Goal: Task Accomplishment & Management: Complete application form

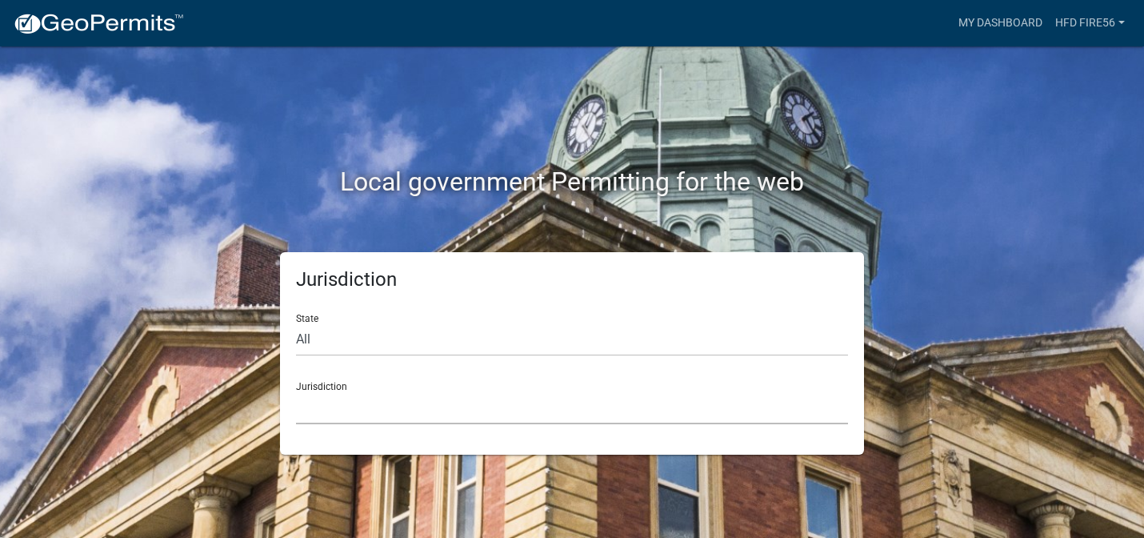
click at [369, 405] on select "[GEOGRAPHIC_DATA], [US_STATE] [GEOGRAPHIC_DATA], [US_STATE][PERSON_NAME][GEOGRA…" at bounding box center [572, 407] width 552 height 33
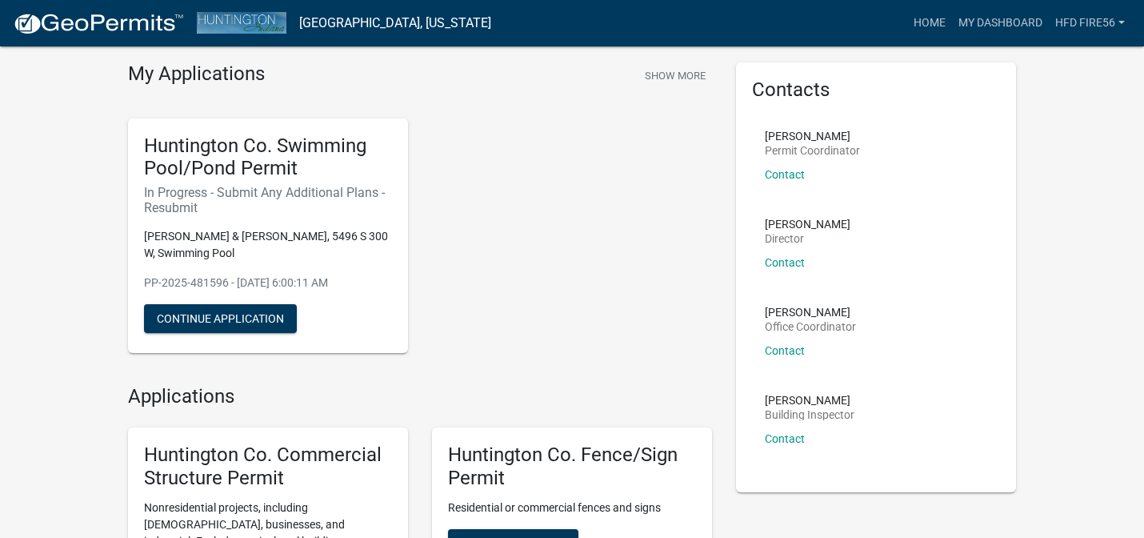
scroll to position [66, 0]
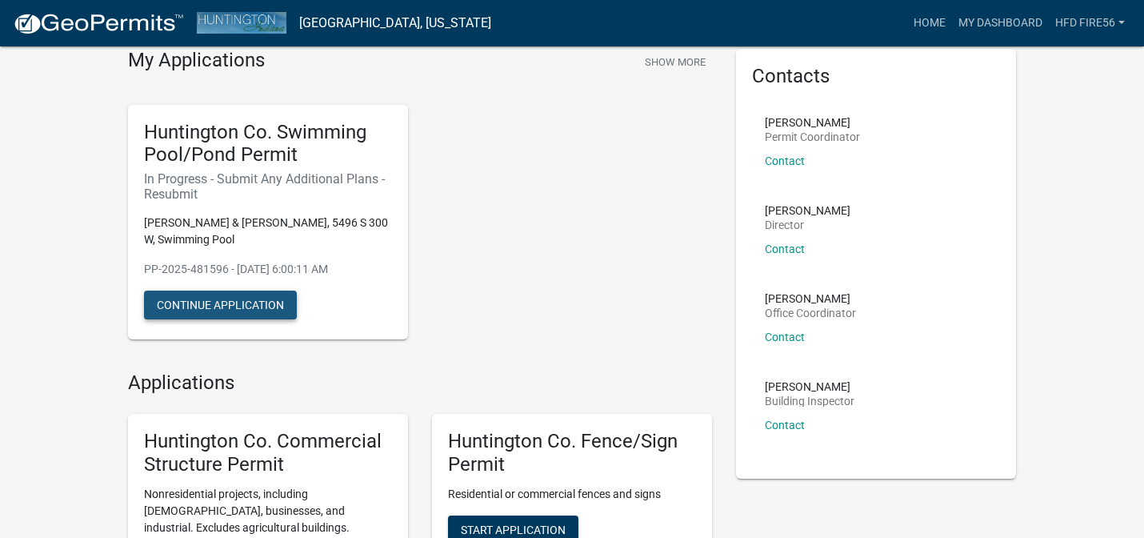
click at [270, 308] on button "Continue Application" at bounding box center [220, 304] width 153 height 29
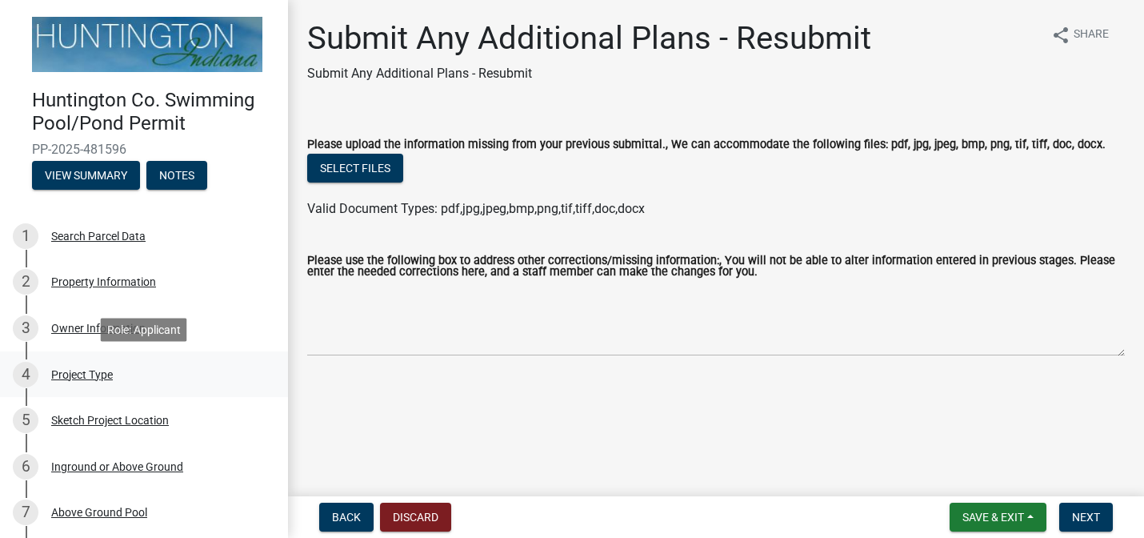
click at [104, 373] on div "Project Type" at bounding box center [82, 374] width 62 height 11
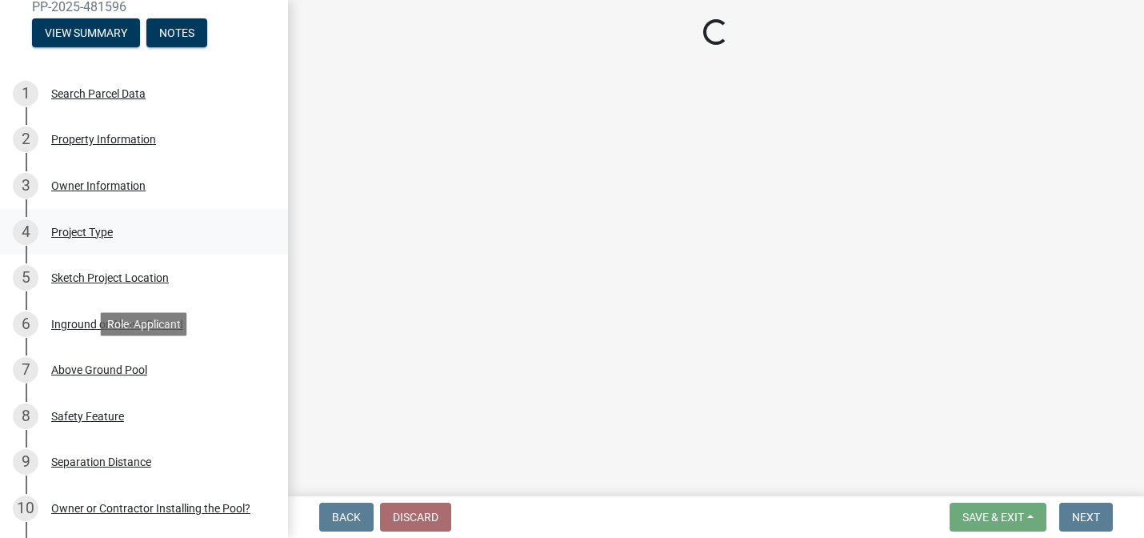
scroll to position [146, 0]
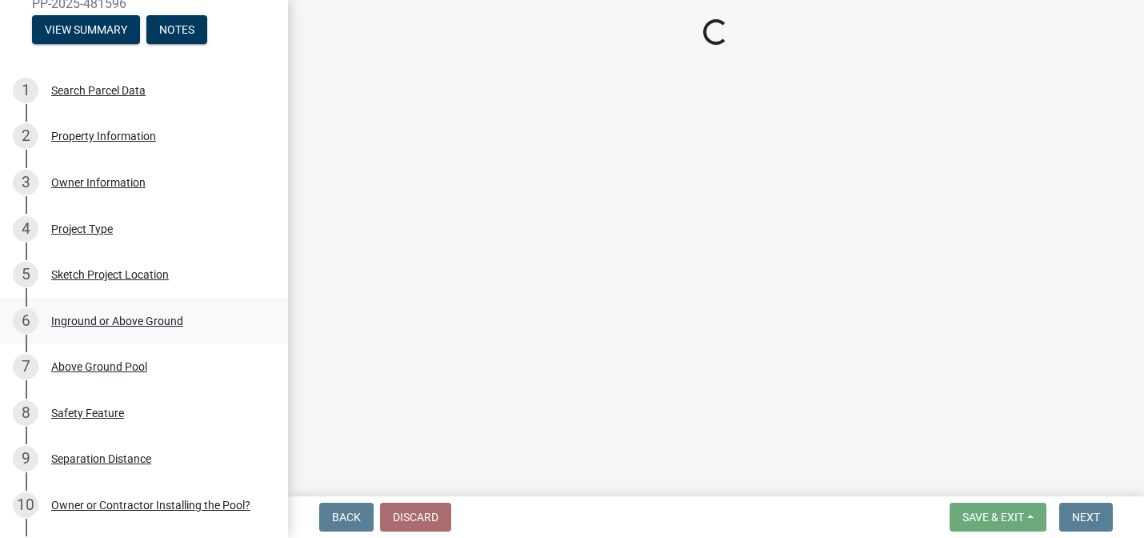
click at [162, 322] on div "Inground or Above Ground" at bounding box center [117, 320] width 132 height 11
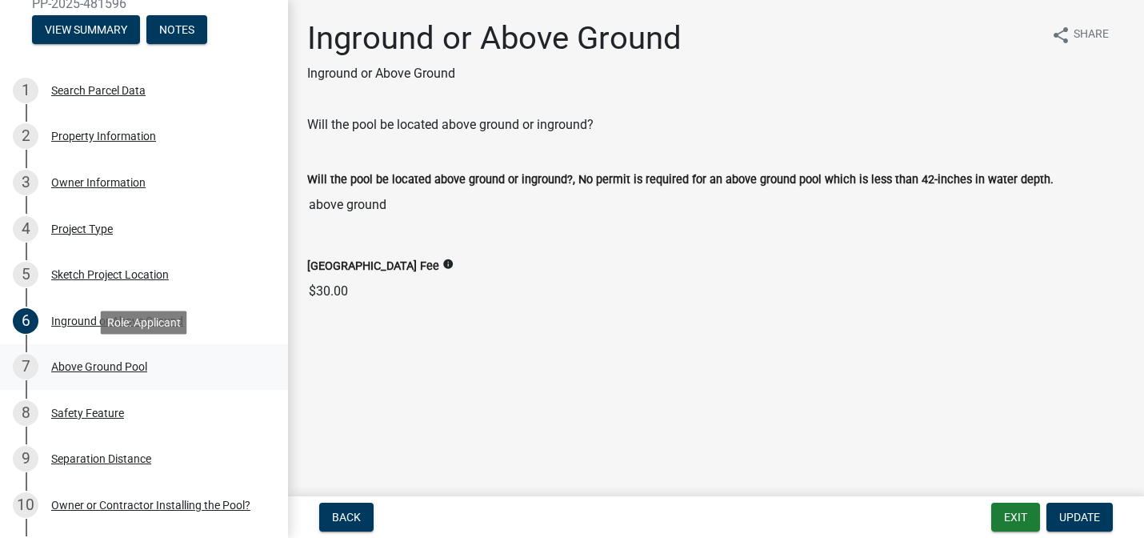
click at [136, 364] on div "Above Ground Pool" at bounding box center [99, 366] width 96 height 11
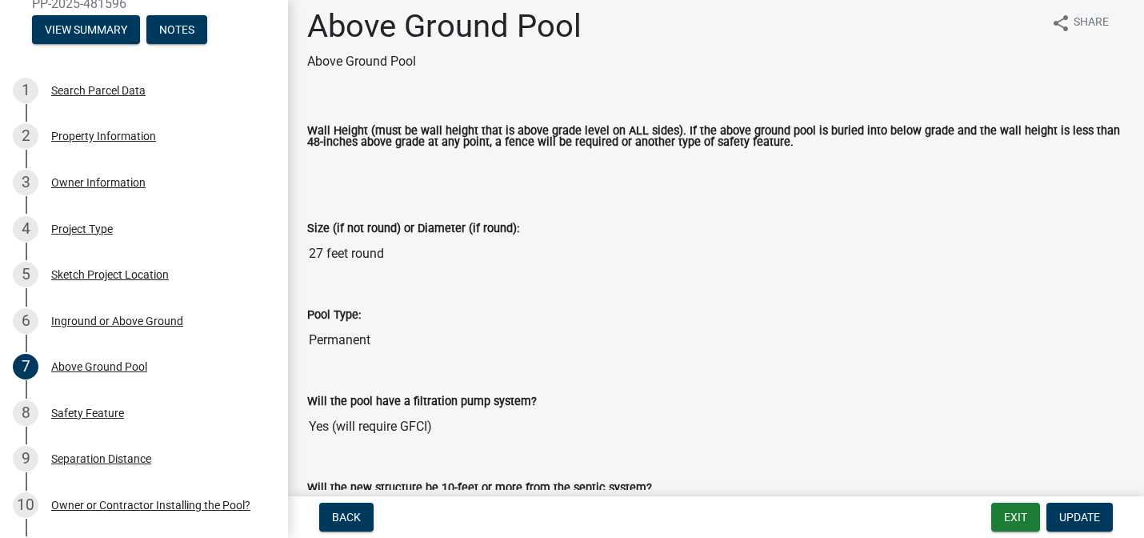
scroll to position [9, 0]
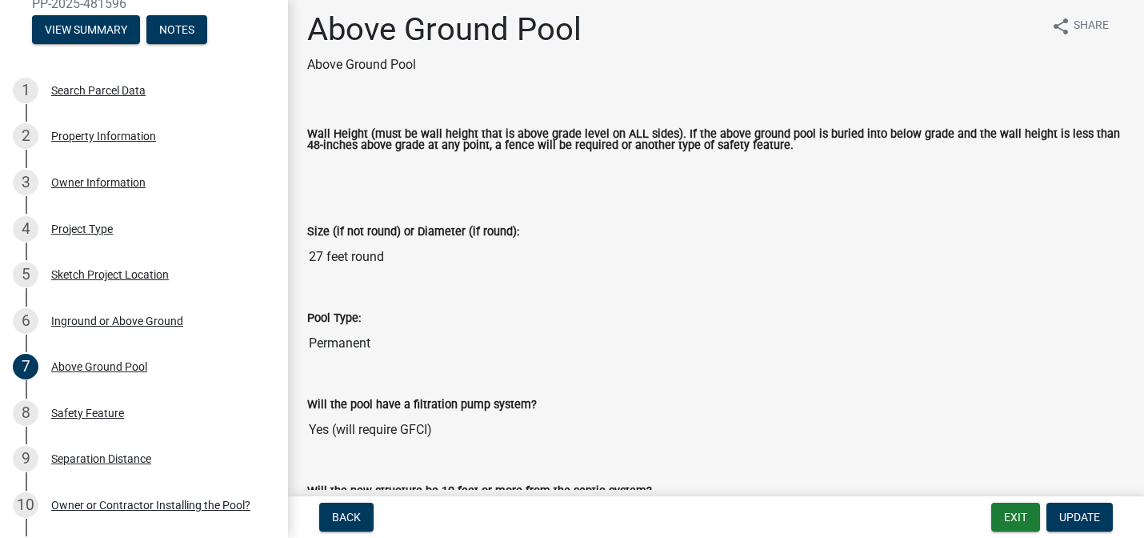
click at [472, 171] on input "Wall Height (must be wall height that is above grade level on ALL sides). If th…" at bounding box center [716, 170] width 818 height 32
click at [458, 171] on input "Wall Height (must be wall height that is above grade level on ALL sides). If th…" at bounding box center [716, 170] width 818 height 32
click at [463, 209] on div "Size (if not round) or Diameter (if round): 27 feet round" at bounding box center [716, 236] width 818 height 74
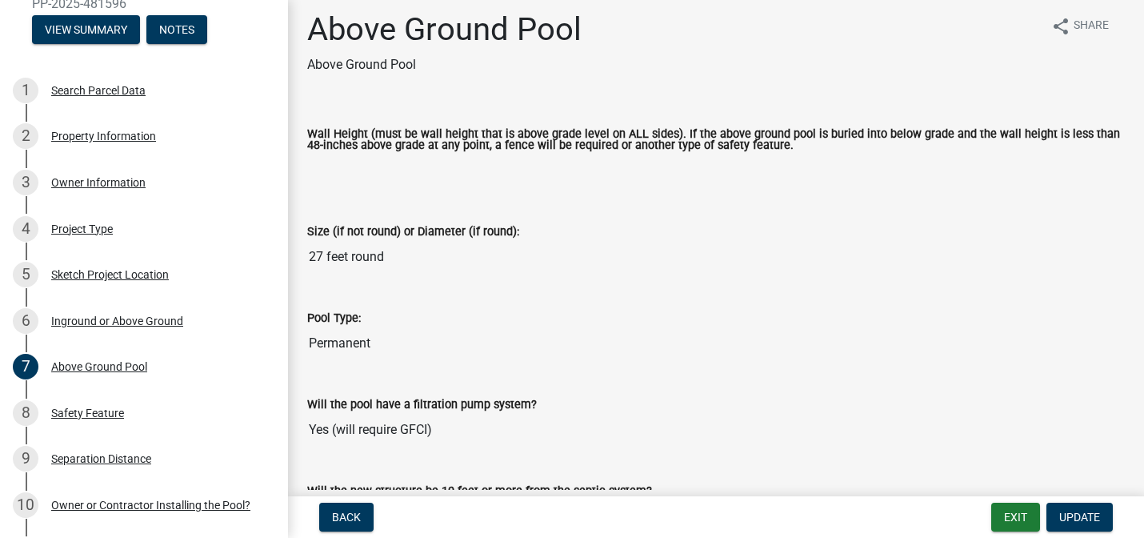
click at [472, 173] on input "Wall Height (must be wall height that is above grade level on ALL sides). If th…" at bounding box center [716, 170] width 818 height 32
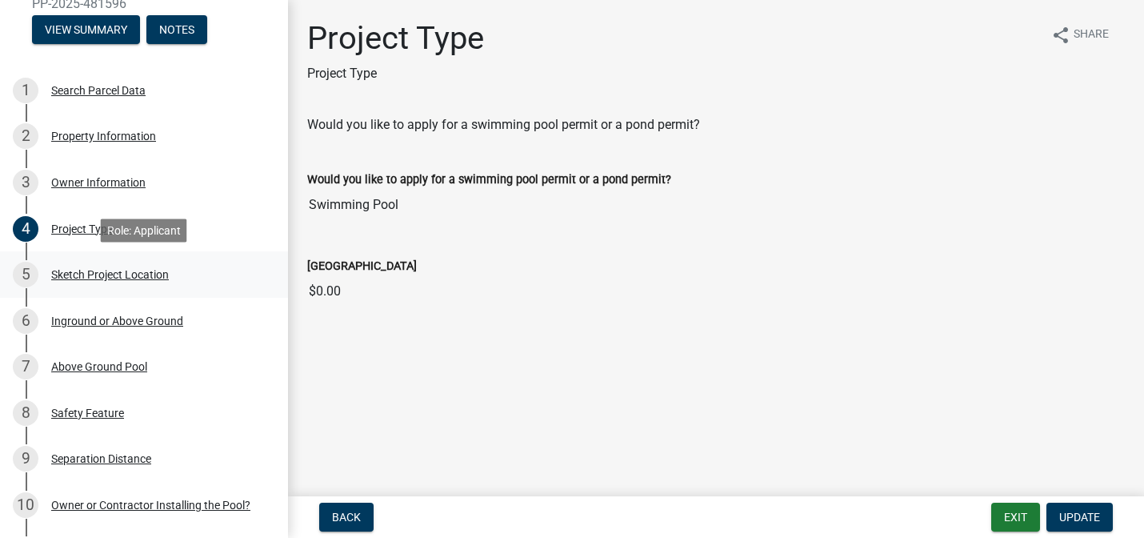
click at [89, 270] on div "Sketch Project Location" at bounding box center [110, 274] width 118 height 11
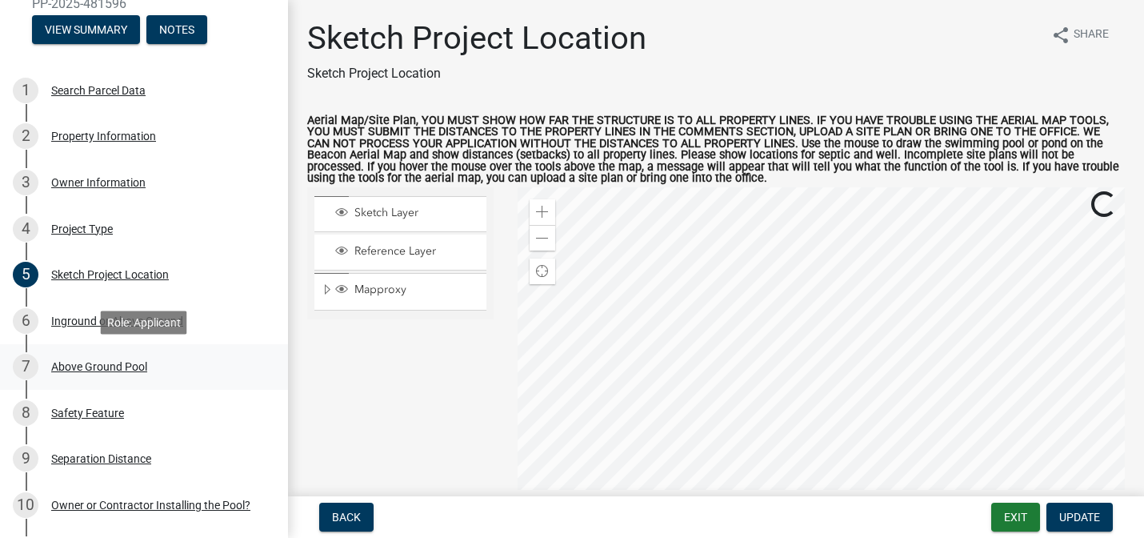
click at [94, 366] on div "Above Ground Pool" at bounding box center [99, 366] width 96 height 11
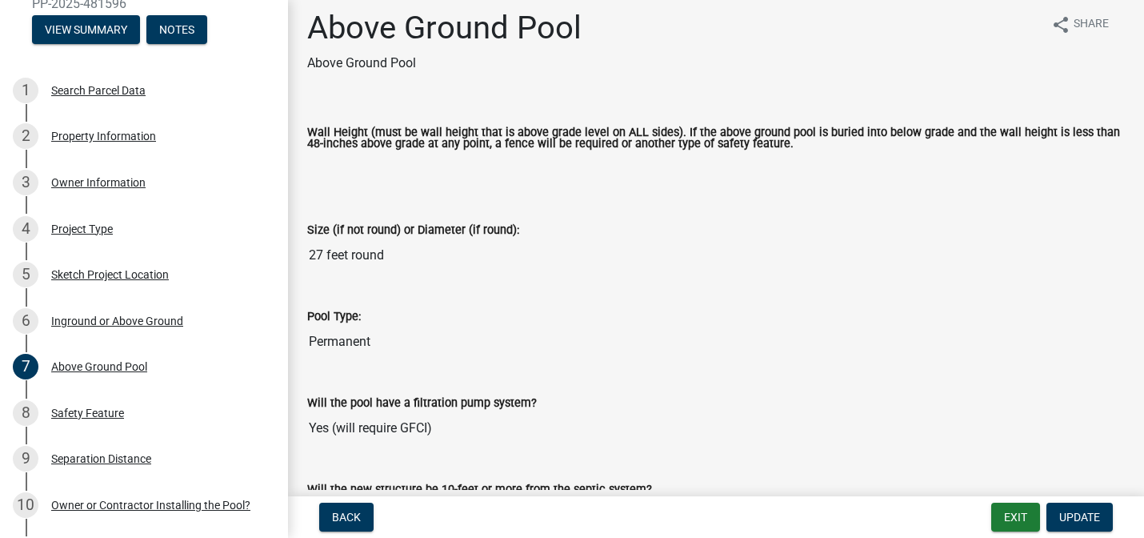
scroll to position [22, 0]
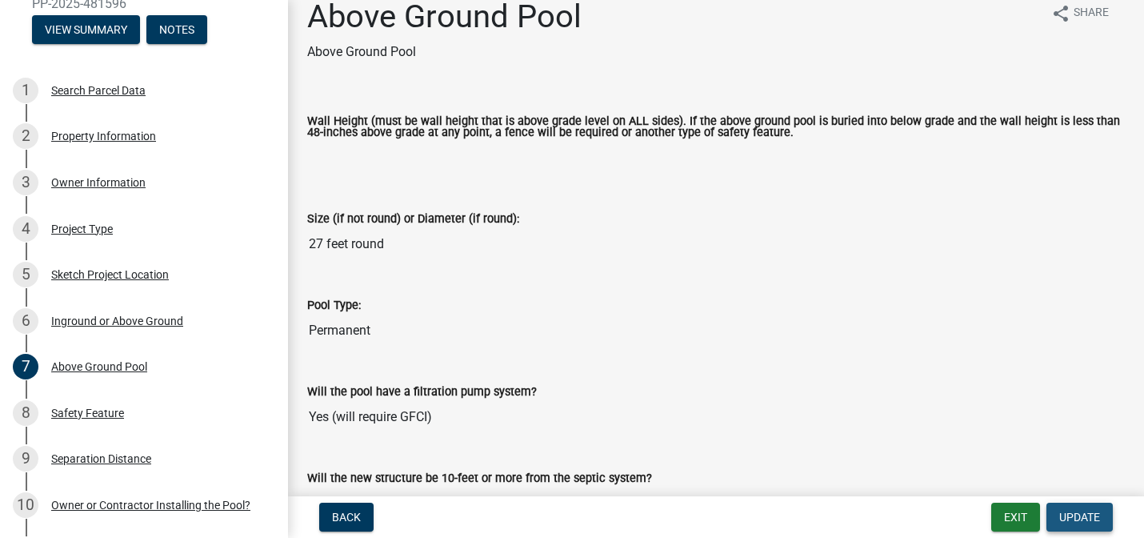
click at [1074, 510] on span "Update" at bounding box center [1079, 516] width 41 height 13
click at [694, 174] on input "Wall Height (must be wall height that is above grade level on ALL sides). If th…" at bounding box center [716, 158] width 818 height 32
click at [690, 162] on input "Wall Height (must be wall height that is above grade level on ALL sides). If th…" at bounding box center [716, 158] width 818 height 32
click at [719, 155] on input "Wall Height (must be wall height that is above grade level on ALL sides). If th…" at bounding box center [716, 158] width 818 height 32
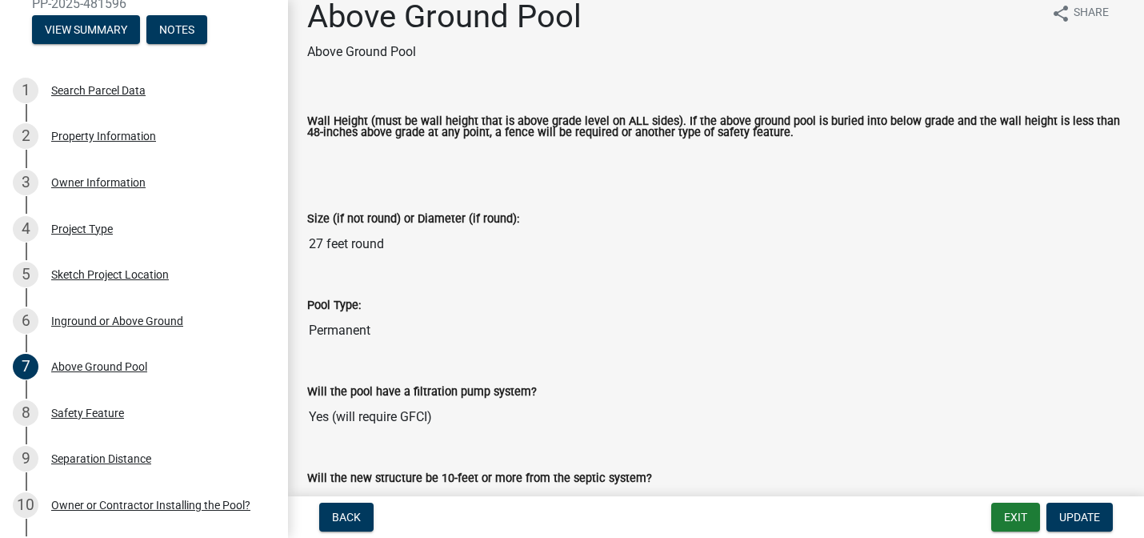
click at [719, 155] on input "Wall Height (must be wall height that is above grade level on ALL sides). If th…" at bounding box center [716, 158] width 818 height 32
click at [719, 158] on input "Wall Height (must be wall height that is above grade level on ALL sides). If th…" at bounding box center [716, 158] width 818 height 32
click at [711, 167] on input "Wall Height (must be wall height that is above grade level on ALL sides). If th…" at bounding box center [716, 158] width 818 height 32
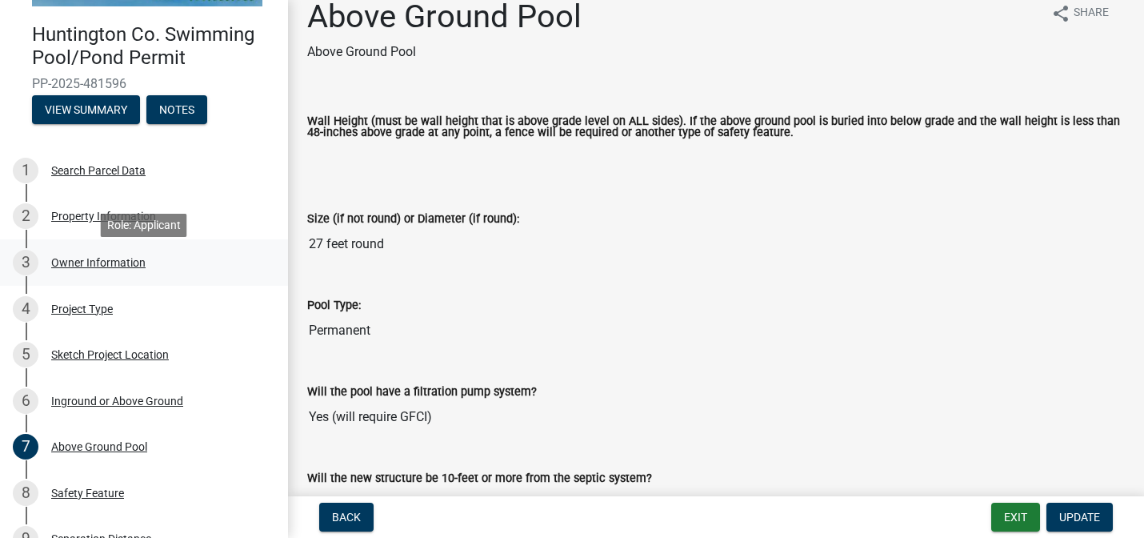
scroll to position [54, 0]
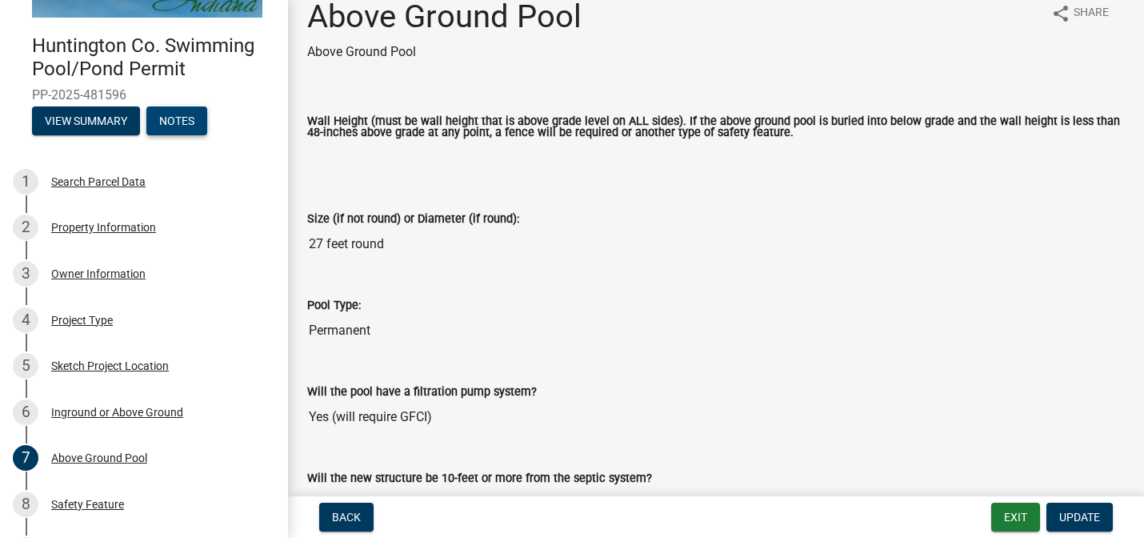
click at [173, 121] on button "Notes" at bounding box center [176, 120] width 61 height 29
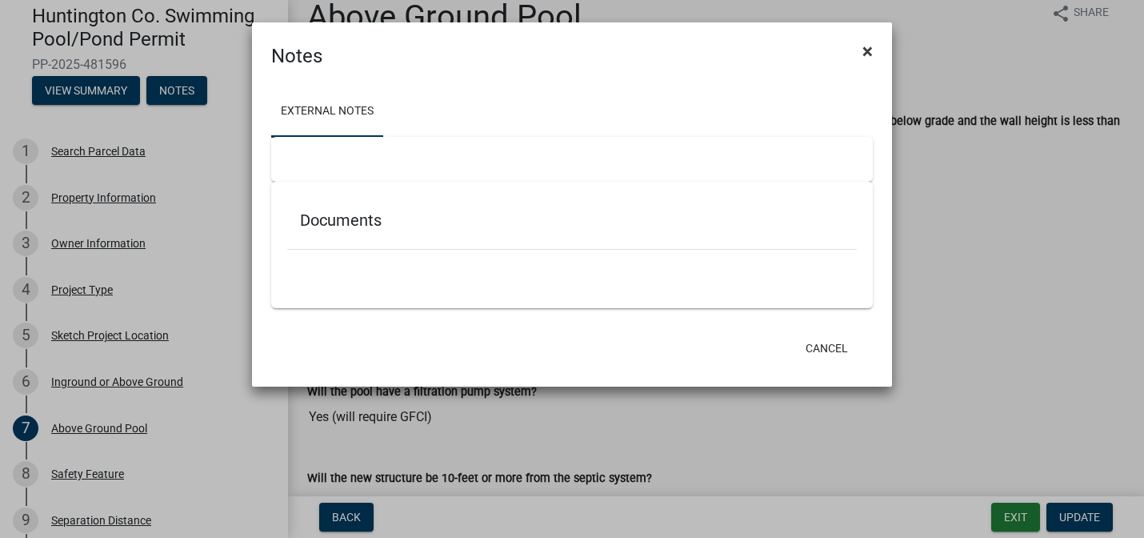
click at [866, 48] on span "×" at bounding box center [867, 51] width 10 height 22
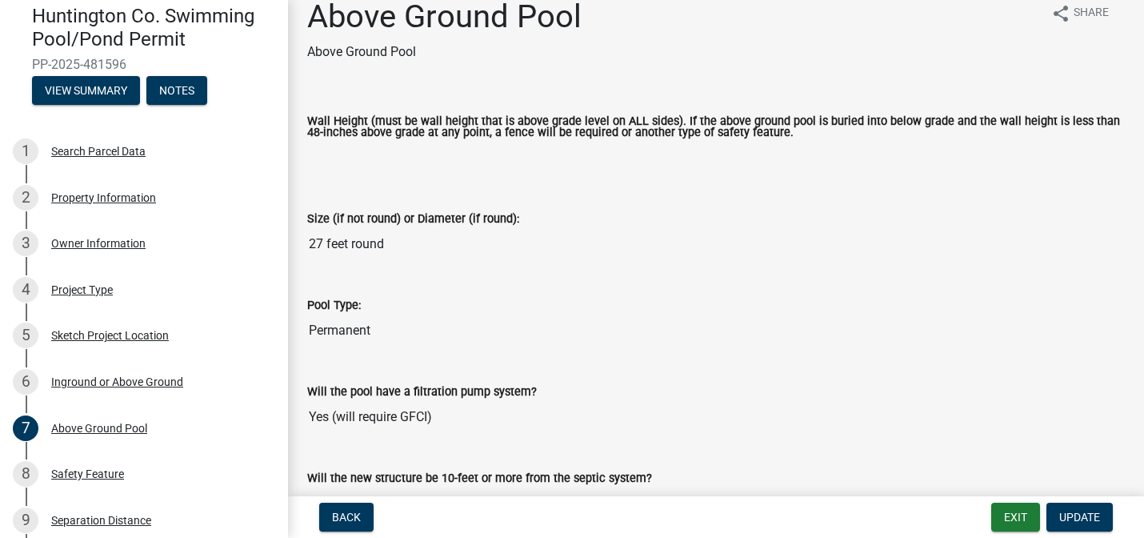
click at [634, 178] on div "Wall Height (must be wall height that is above grade level on ALL sides). If th…" at bounding box center [716, 140] width 842 height 93
click at [559, 153] on input "Wall Height (must be wall height that is above grade level on ALL sides). If th…" at bounding box center [716, 158] width 818 height 32
click at [1082, 518] on span "Update" at bounding box center [1079, 516] width 41 height 13
click at [808, 162] on input "Wall Height (must be wall height that is above grade level on ALL sides). If th…" at bounding box center [716, 158] width 818 height 32
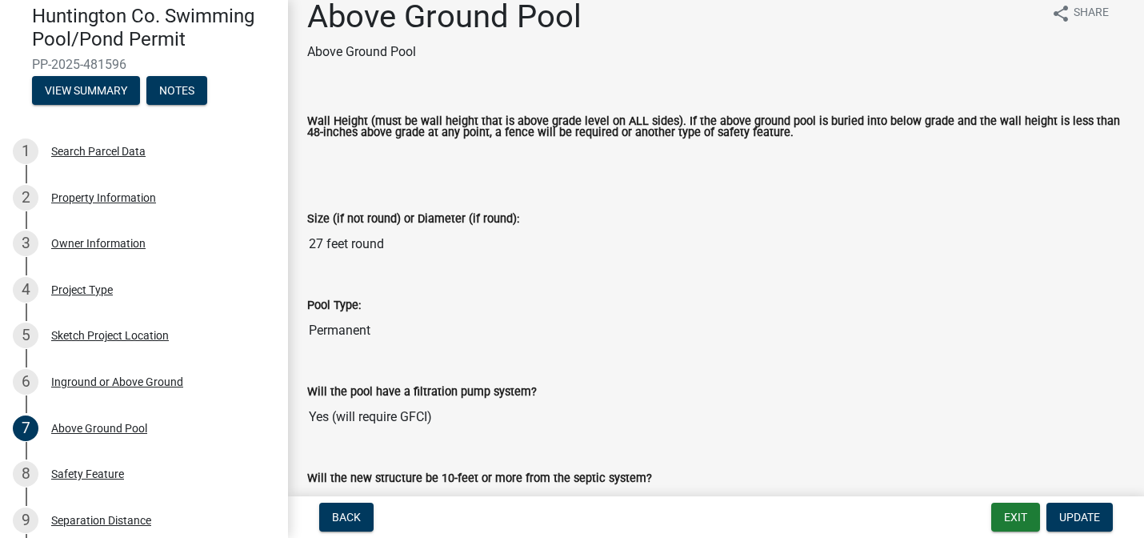
click at [808, 162] on input "Wall Height (must be wall height that is above grade level on ALL sides). If th…" at bounding box center [716, 158] width 818 height 32
click at [808, 163] on input "Wall Height (must be wall height that is above grade level on ALL sides). If th…" at bounding box center [716, 158] width 818 height 32
click at [808, 166] on input "Wall Height (must be wall height that is above grade level on ALL sides). If th…" at bounding box center [716, 158] width 818 height 32
click at [818, 199] on div "Size (if not round) or Diameter (if round): 27 feet round" at bounding box center [716, 223] width 818 height 74
click at [806, 246] on input "27 feet round" at bounding box center [716, 244] width 818 height 32
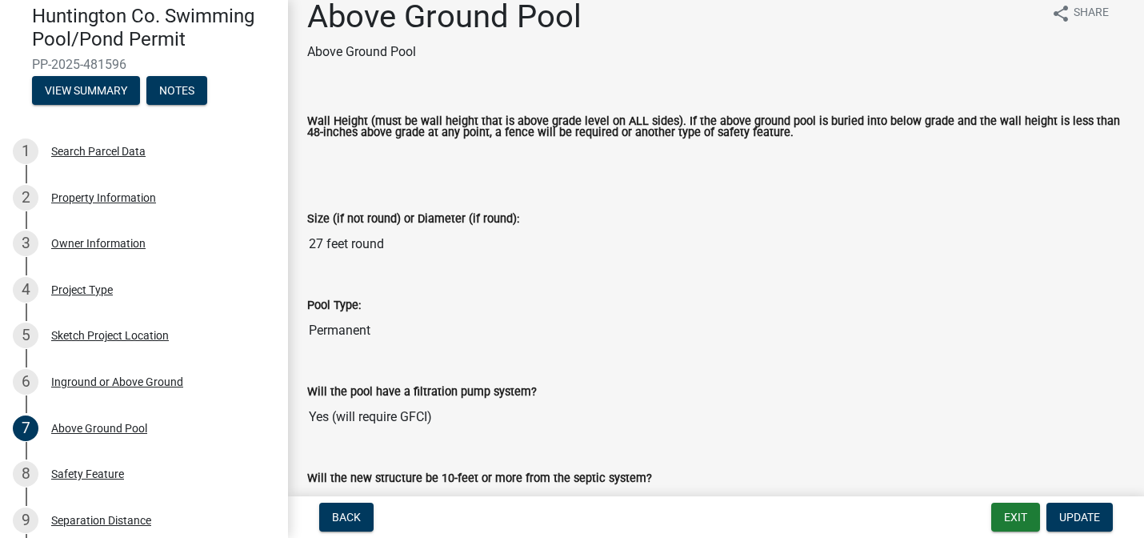
click at [790, 160] on input "Wall Height (must be wall height that is above grade level on ALL sides). If th…" at bounding box center [716, 158] width 818 height 32
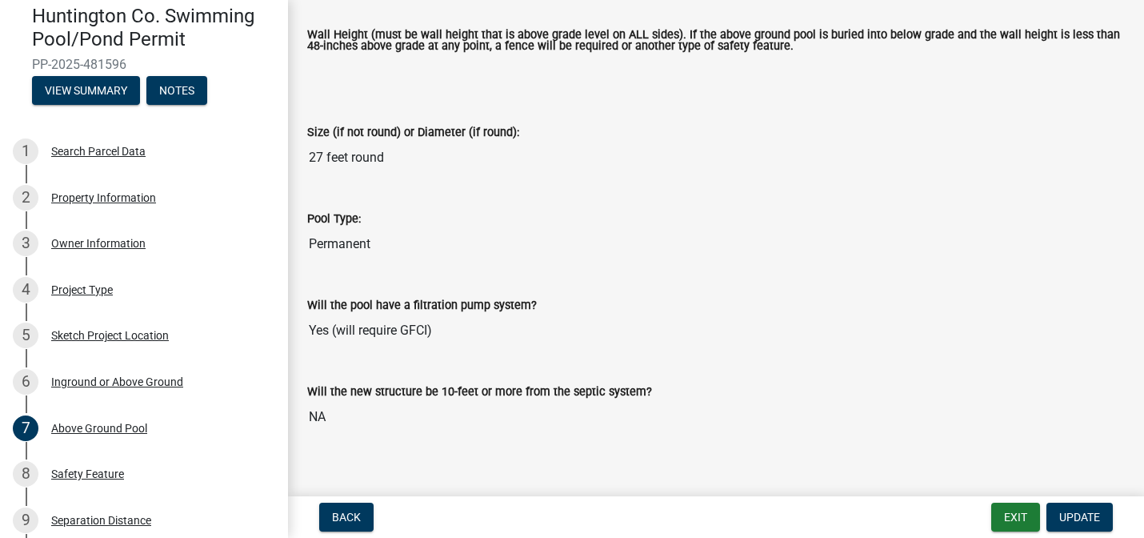
scroll to position [0, 0]
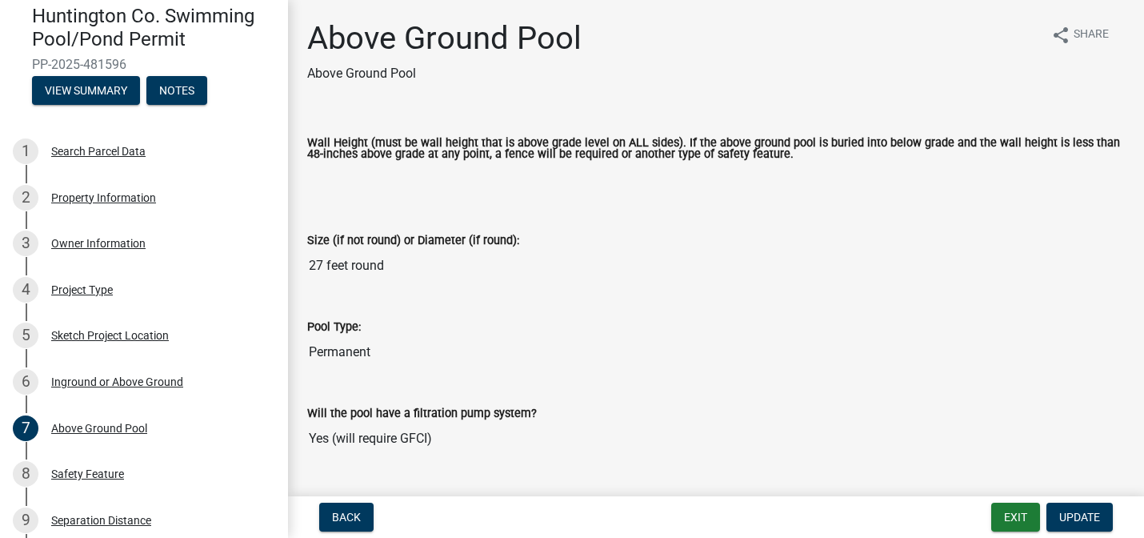
click at [500, 182] on input "Wall Height (must be wall height that is above grade level on ALL sides). If th…" at bounding box center [716, 179] width 818 height 32
click at [337, 176] on input "Wall Height (must be wall height that is above grade level on ALL sides). If th…" at bounding box center [716, 179] width 818 height 32
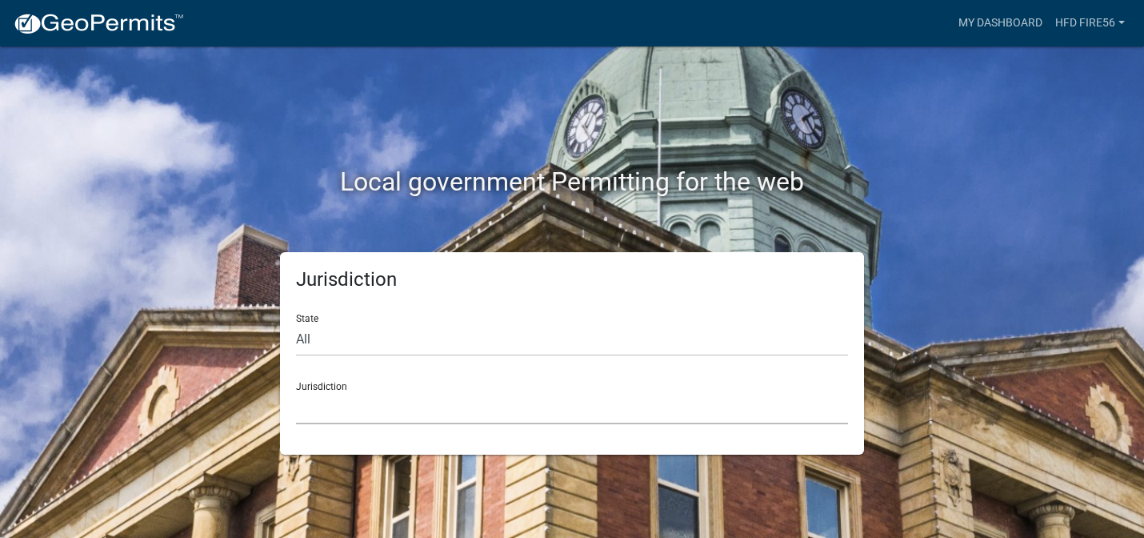
click at [379, 398] on select "[GEOGRAPHIC_DATA], [US_STATE] [GEOGRAPHIC_DATA], [US_STATE][PERSON_NAME][GEOGRA…" at bounding box center [572, 407] width 552 height 33
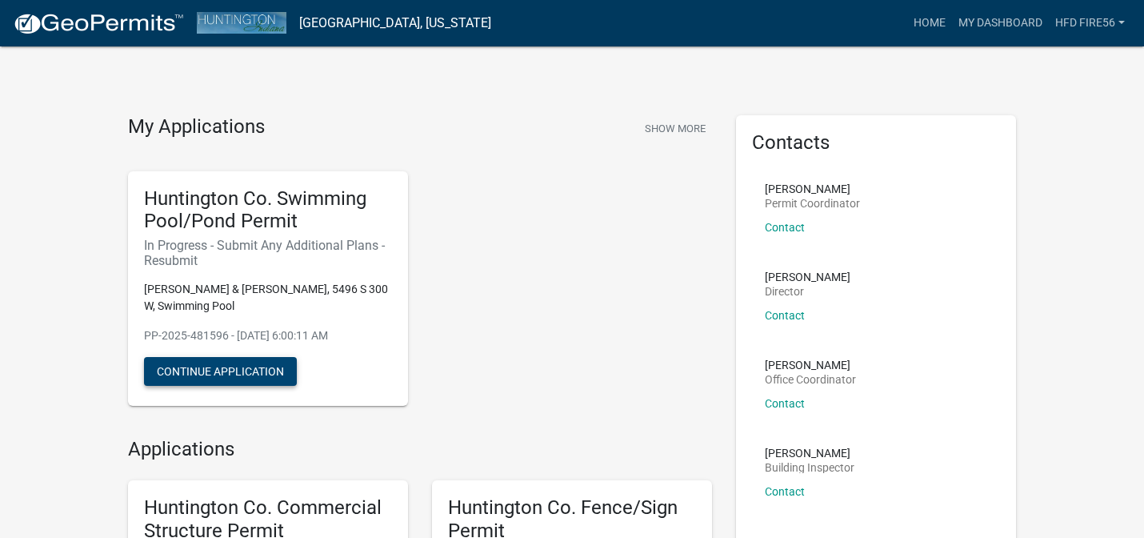
click at [246, 374] on button "Continue Application" at bounding box center [220, 371] width 153 height 29
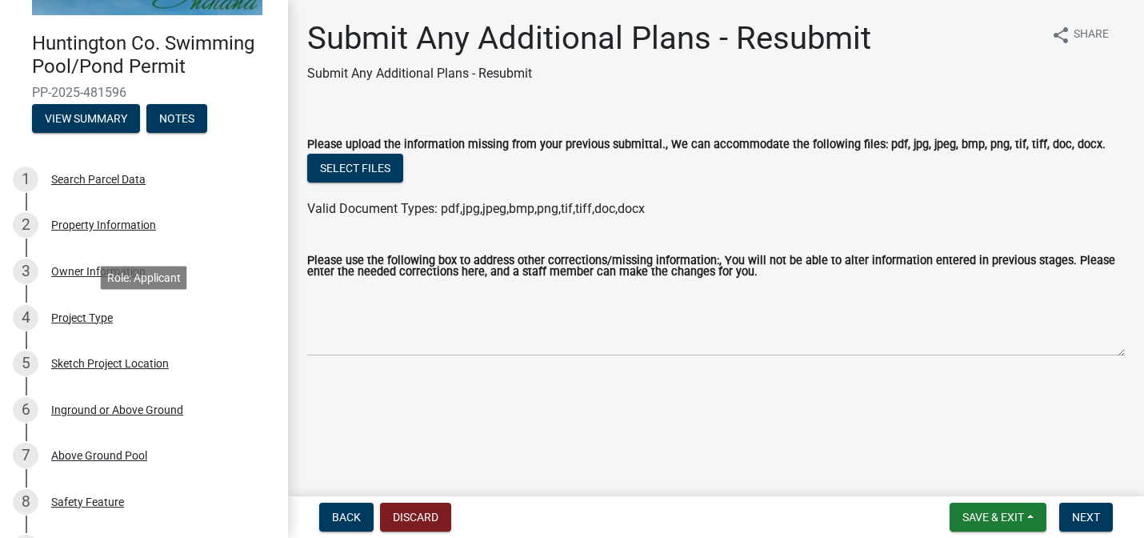
scroll to position [61, 0]
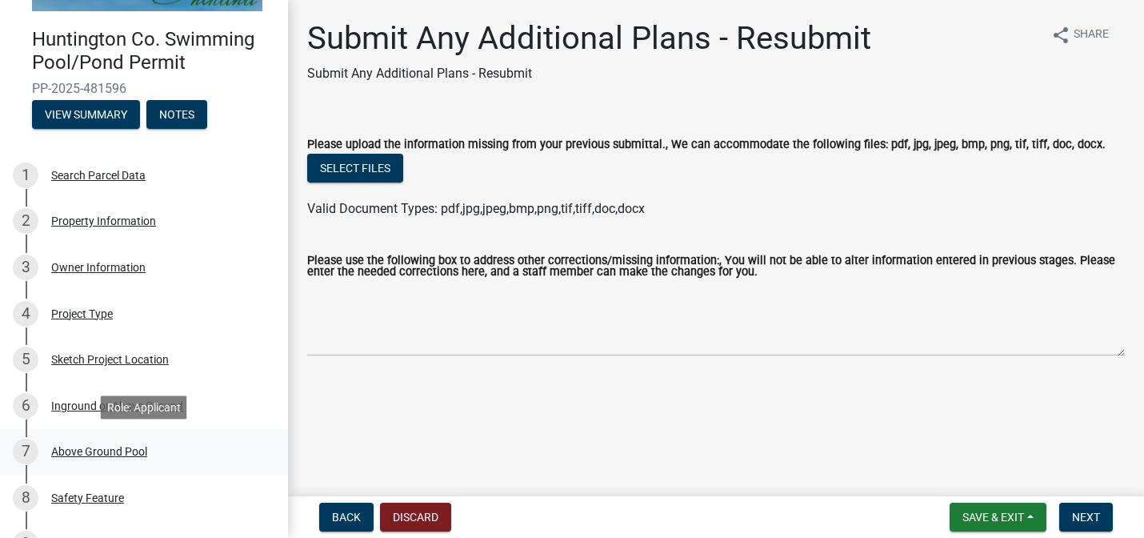
click at [113, 449] on div "Above Ground Pool" at bounding box center [99, 451] width 96 height 11
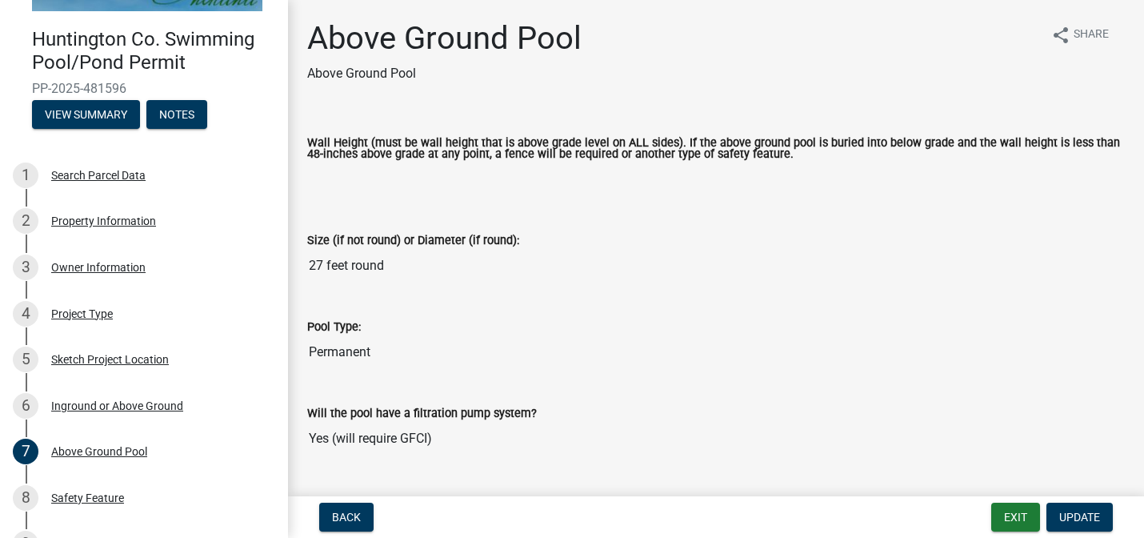
click at [440, 178] on input "Wall Height (must be wall height that is above grade level on ALL sides). If th…" at bounding box center [716, 179] width 818 height 32
click at [1080, 517] on span "Update" at bounding box center [1079, 516] width 41 height 13
click at [782, 185] on input "Wall Height (must be wall height that is above grade level on ALL sides). If th…" at bounding box center [716, 179] width 818 height 32
click at [698, 177] on input "Wall Height (must be wall height that is above grade level on ALL sides). If th…" at bounding box center [716, 179] width 818 height 32
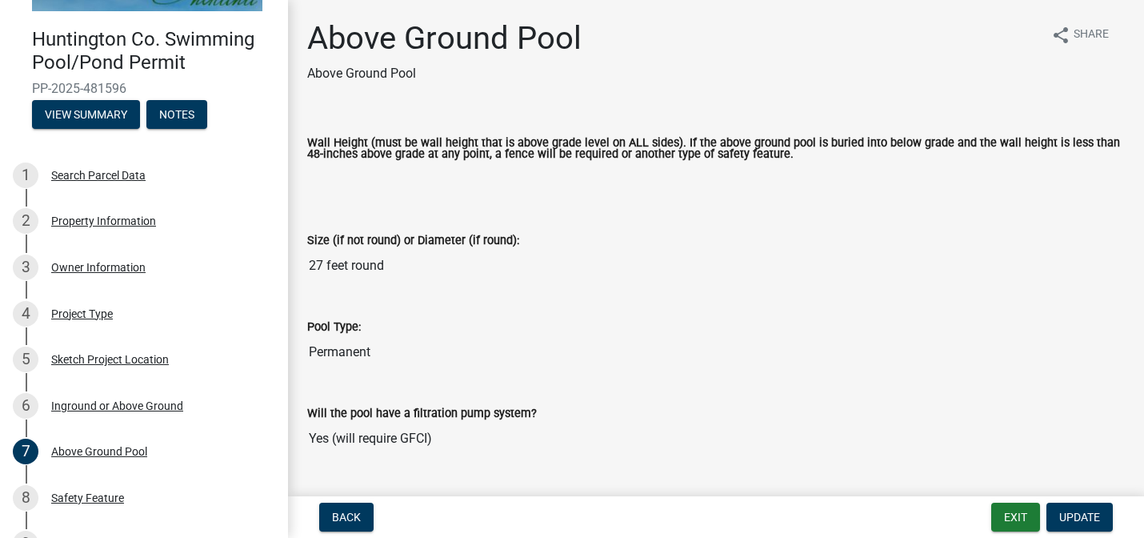
click at [698, 177] on input "Wall Height (must be wall height that is above grade level on ALL sides). If th…" at bounding box center [716, 179] width 818 height 32
